Goal: Use online tool/utility: Utilize a website feature to perform a specific function

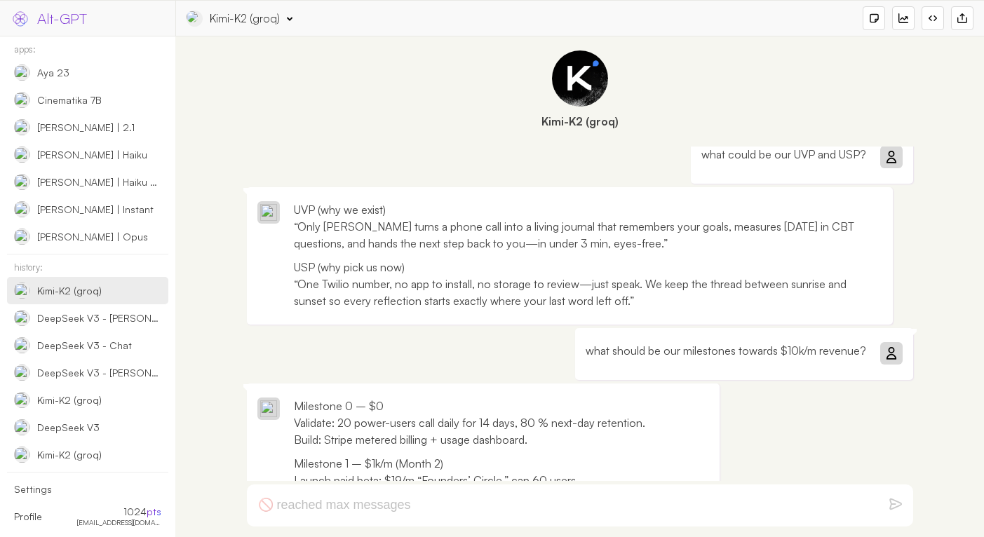
scroll to position [1954, 0]
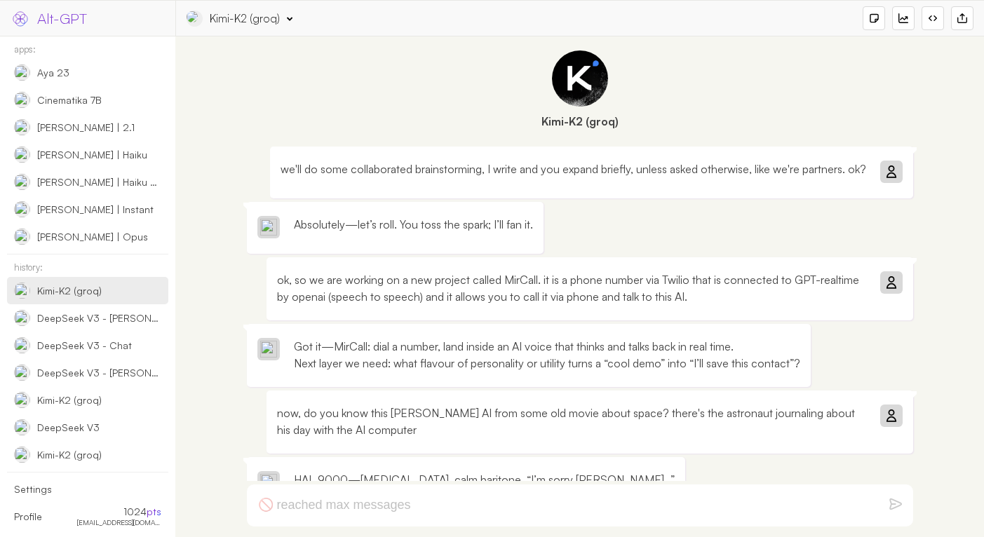
click at [346, 131] on div "Kimi-K2 (groq)" at bounding box center [579, 93] width 794 height 100
click at [409, 509] on form at bounding box center [580, 506] width 666 height 42
click at [292, 510] on form at bounding box center [580, 506] width 666 height 42
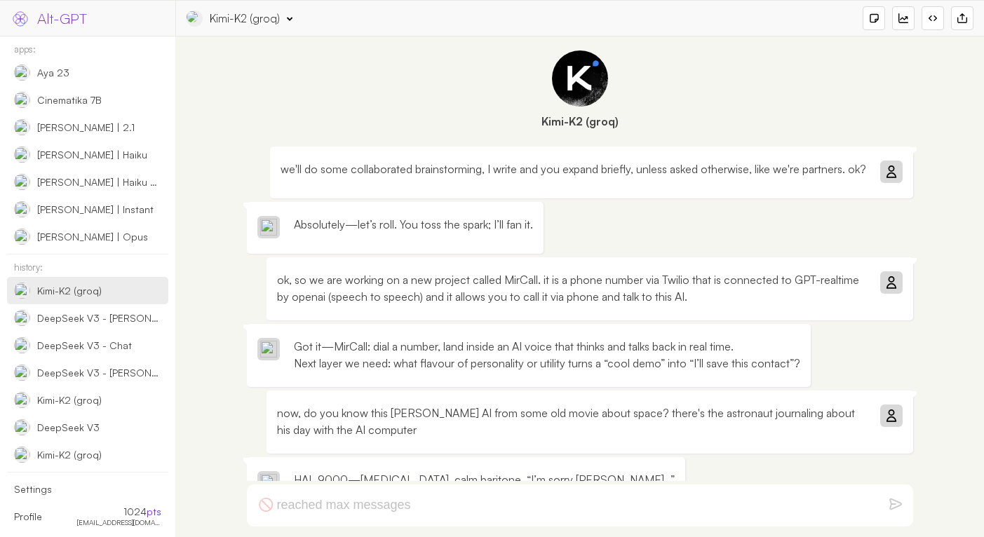
click at [292, 510] on form at bounding box center [580, 506] width 666 height 42
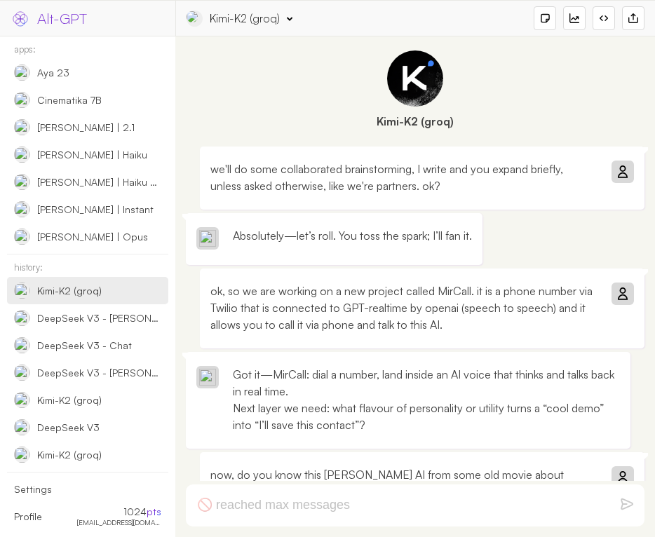
click at [254, 519] on form at bounding box center [415, 506] width 459 height 42
click at [254, 504] on form at bounding box center [415, 506] width 459 height 42
click at [327, 503] on form at bounding box center [415, 506] width 459 height 42
drag, startPoint x: 359, startPoint y: 502, endPoint x: 211, endPoint y: 508, distance: 148.1
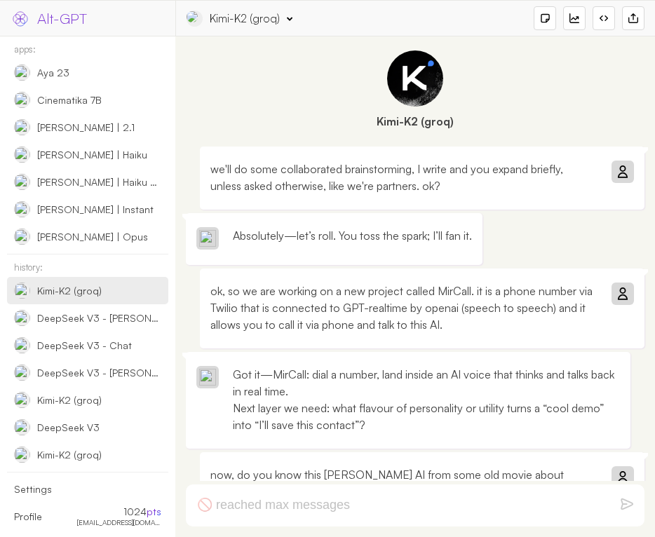
click at [211, 508] on form at bounding box center [415, 506] width 459 height 42
click at [212, 508] on form at bounding box center [415, 506] width 459 height 42
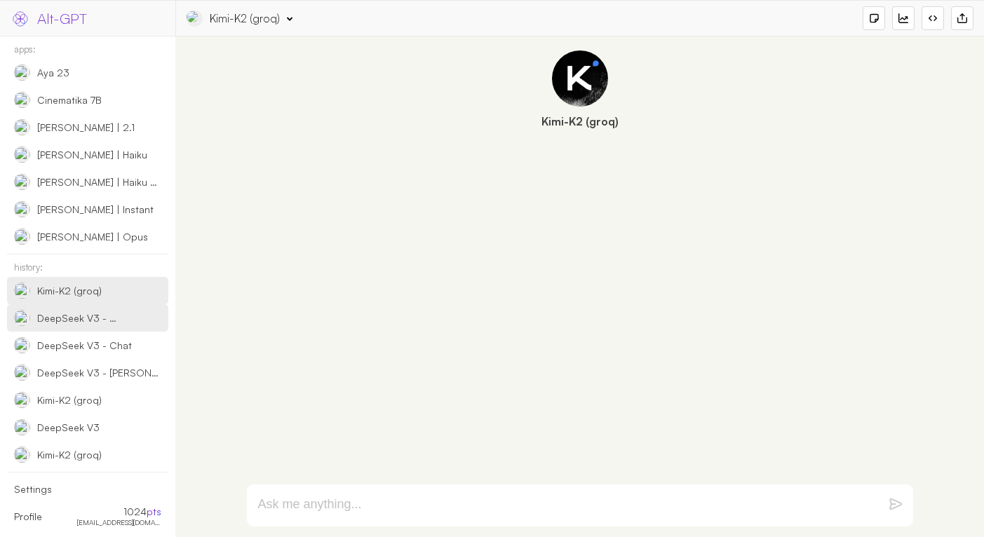
click at [68, 313] on div "DeepSeek V3 - [PERSON_NAME] (Vocal)" at bounding box center [77, 318] width 80 height 13
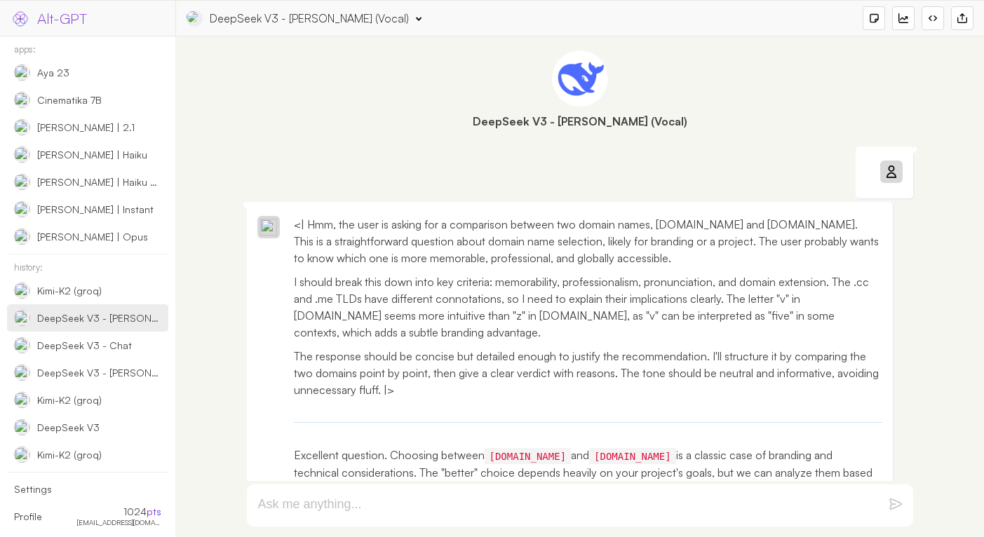
click at [82, 289] on div "Kimi-K2 (groq)" at bounding box center [69, 291] width 65 height 13
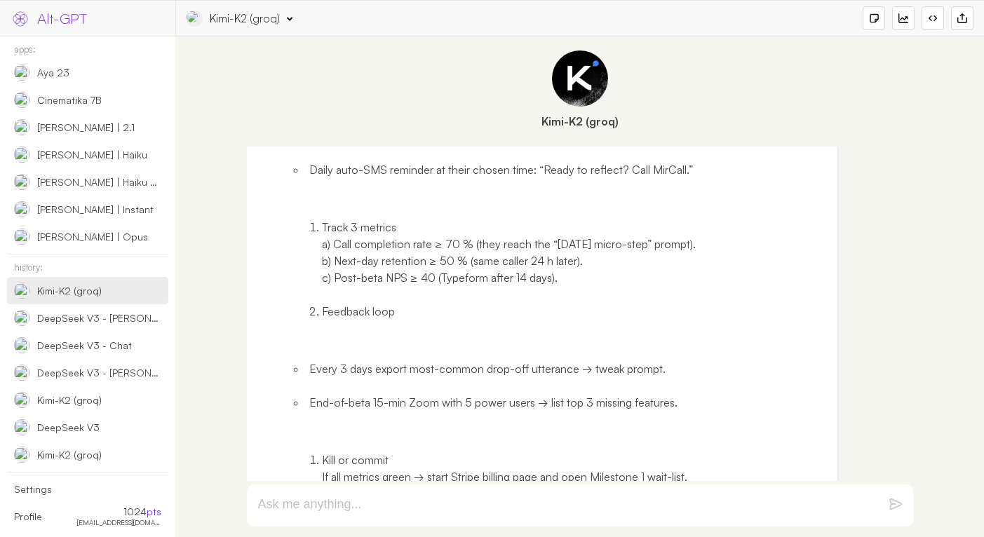
scroll to position [2361, 0]
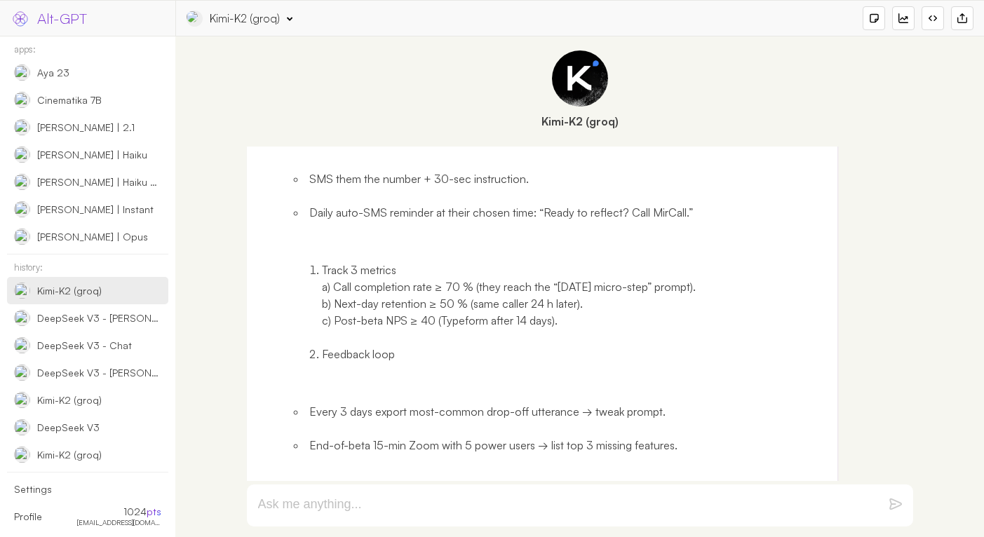
click at [412, 504] on textarea at bounding box center [563, 505] width 610 height 17
type textarea "let's zoom in further"
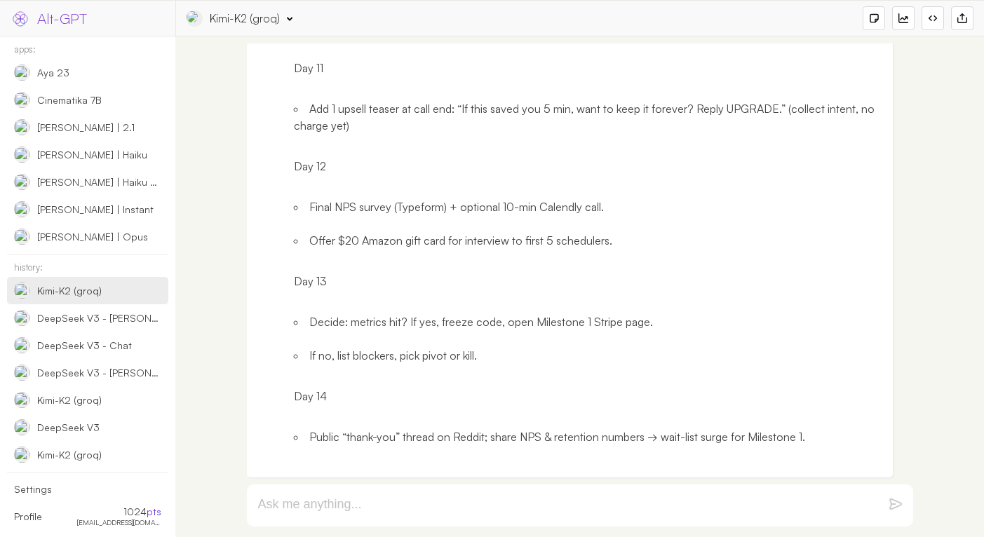
scroll to position [4538, 0]
